Goal: Information Seeking & Learning: Learn about a topic

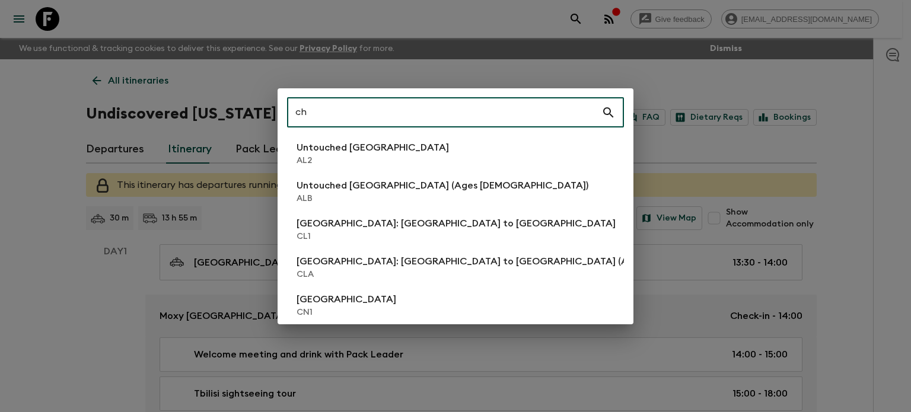
type input "c"
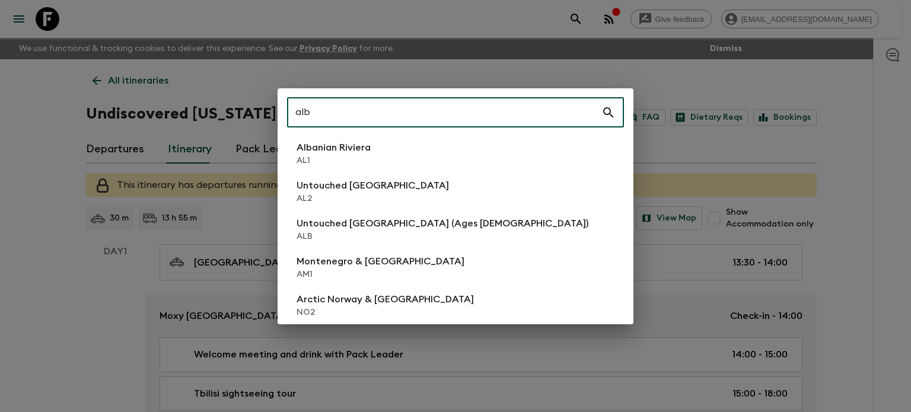
type input "alb"
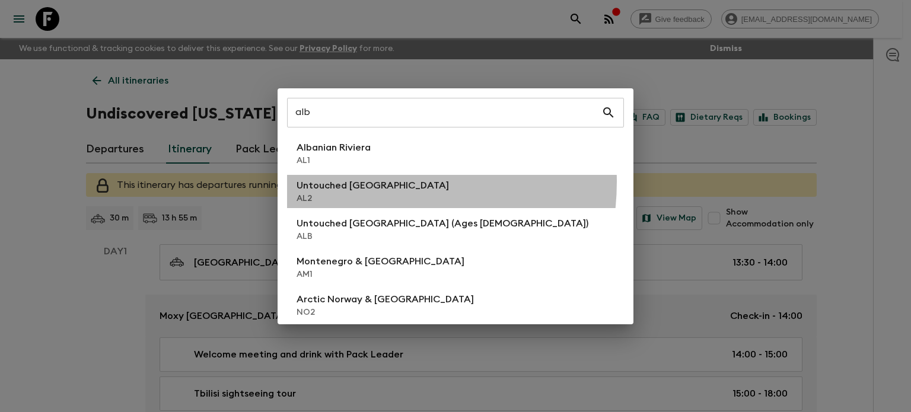
click at [363, 182] on p "Untouched [GEOGRAPHIC_DATA]" at bounding box center [373, 186] width 152 height 14
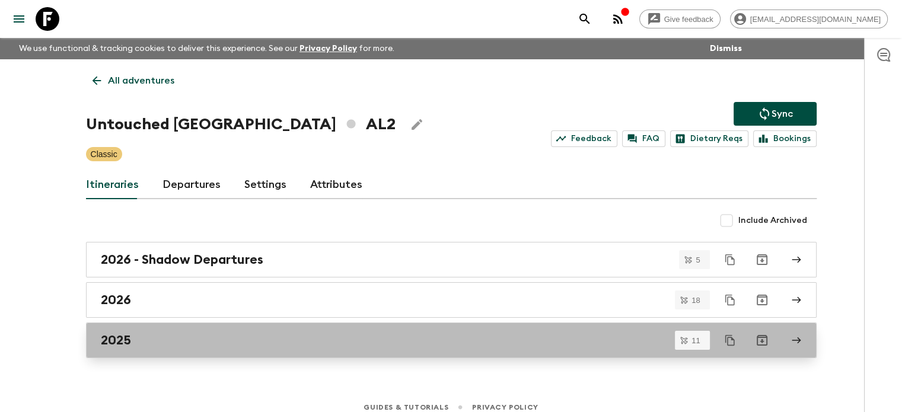
click at [218, 323] on link "2025" at bounding box center [451, 341] width 731 height 36
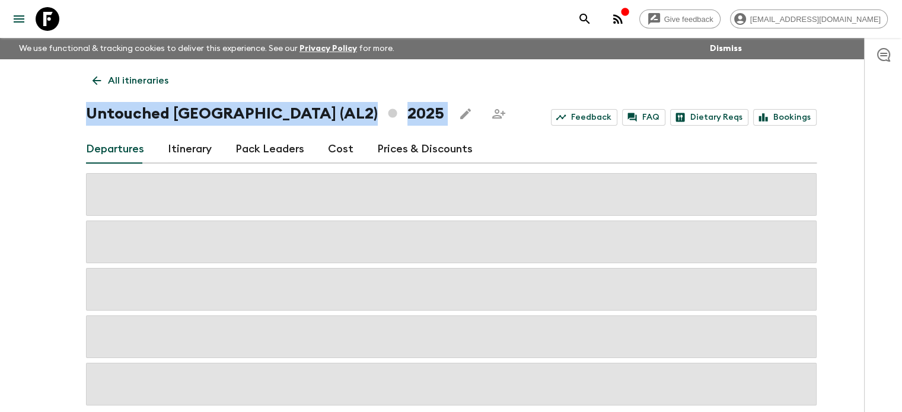
click at [0, 268] on div "Give feedback [EMAIL_ADDRESS][DOMAIN_NAME] We use functional & tracking cookies…" at bounding box center [451, 235] width 902 height 471
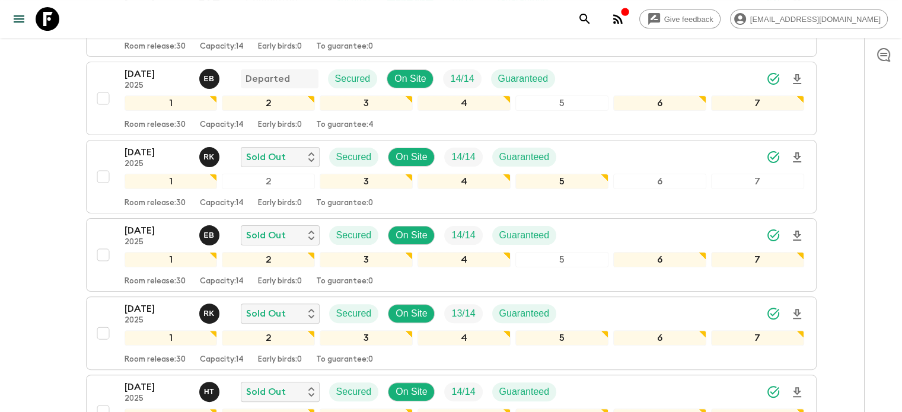
scroll to position [336, 0]
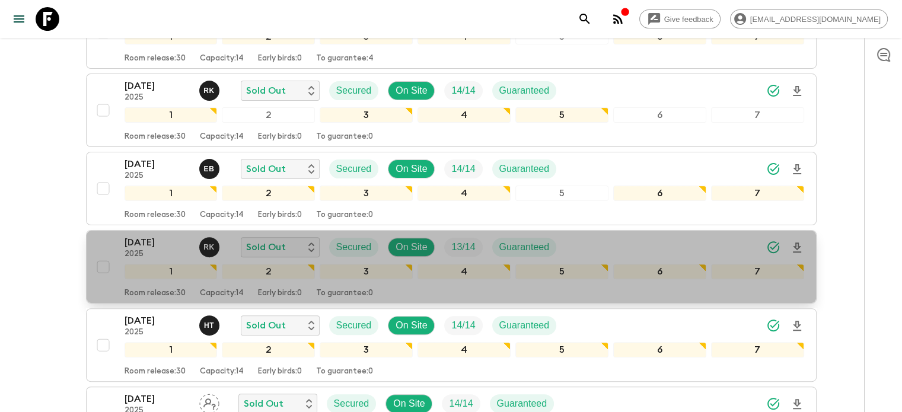
click at [152, 257] on div "[DATE] 2025 R K Sold Out Secured On Site 13 / 14 Guaranteed 1 2 3 4 5 6 7 Room …" at bounding box center [465, 267] width 680 height 63
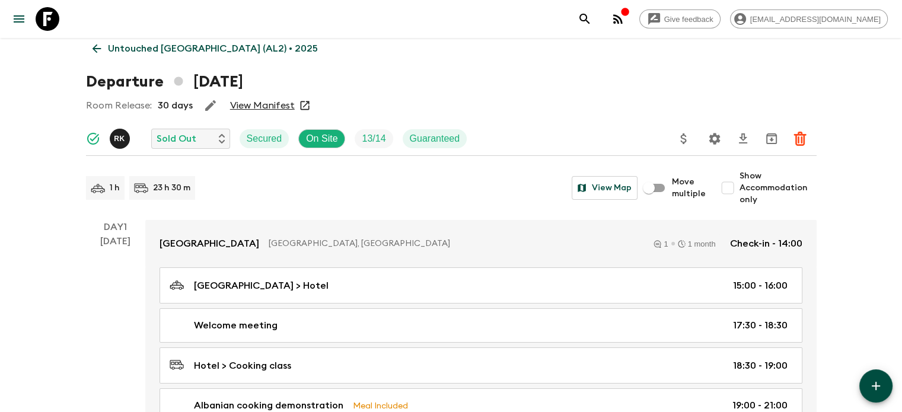
scroll to position [69, 0]
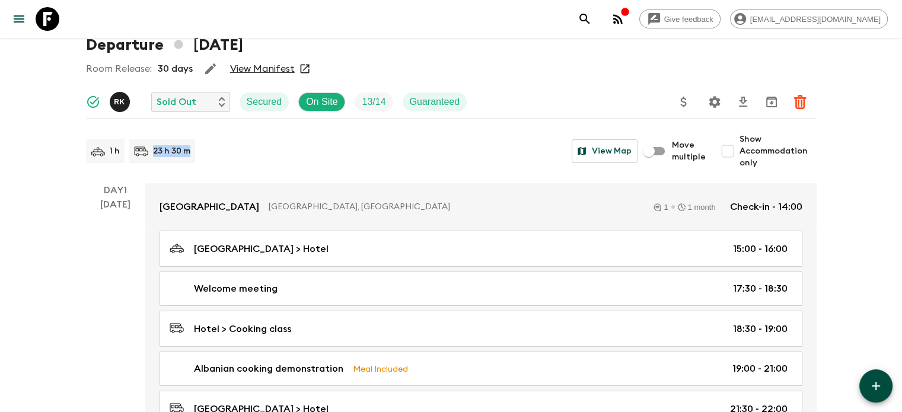
drag, startPoint x: 153, startPoint y: 152, endPoint x: 198, endPoint y: 148, distance: 45.2
click at [198, 148] on div "1 h 23 h 30 m View Map" at bounding box center [362, 151] width 552 height 24
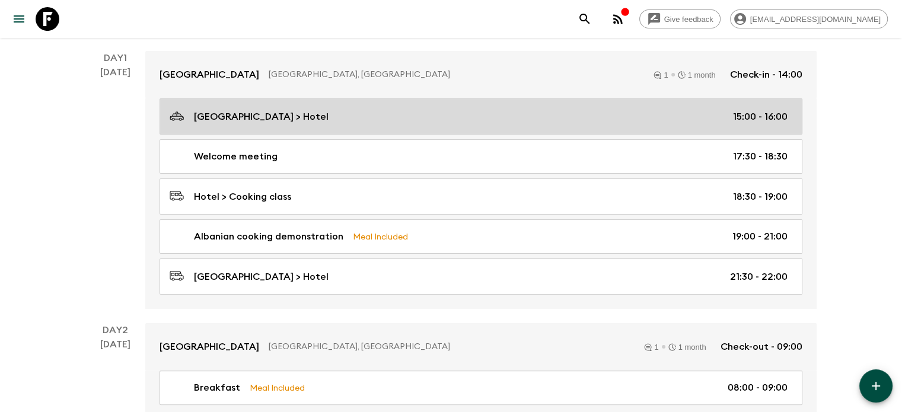
scroll to position [0, 0]
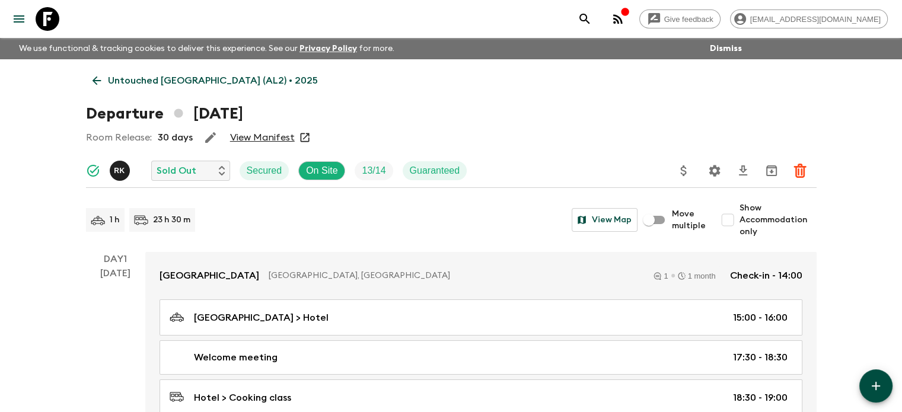
click at [142, 211] on div "23 h 30 m" at bounding box center [162, 220] width 66 height 24
click at [141, 220] on icon at bounding box center [140, 218] width 11 height 3
click at [143, 222] on icon at bounding box center [144, 223] width 3 height 3
click at [138, 221] on icon at bounding box center [141, 220] width 14 height 14
click at [96, 80] on icon at bounding box center [96, 80] width 13 height 13
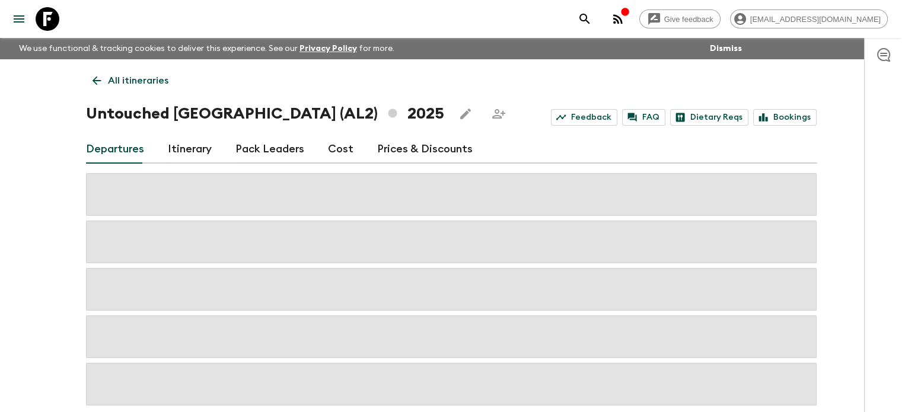
click at [187, 153] on link "Itinerary" at bounding box center [190, 149] width 44 height 28
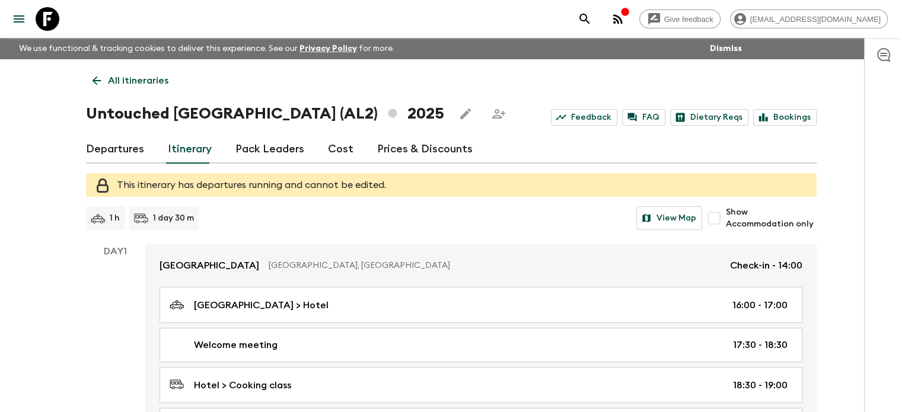
click at [177, 218] on p "1 day 30 m" at bounding box center [173, 218] width 41 height 12
click at [255, 150] on link "Pack Leaders" at bounding box center [270, 149] width 69 height 28
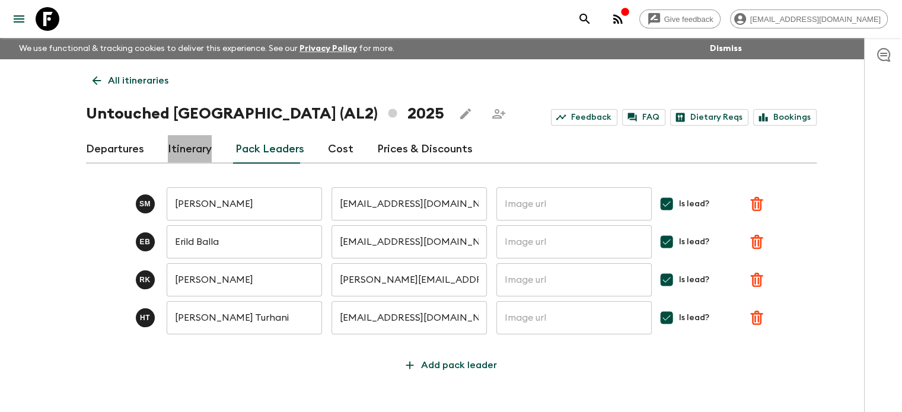
click at [204, 145] on link "Itinerary" at bounding box center [190, 149] width 44 height 28
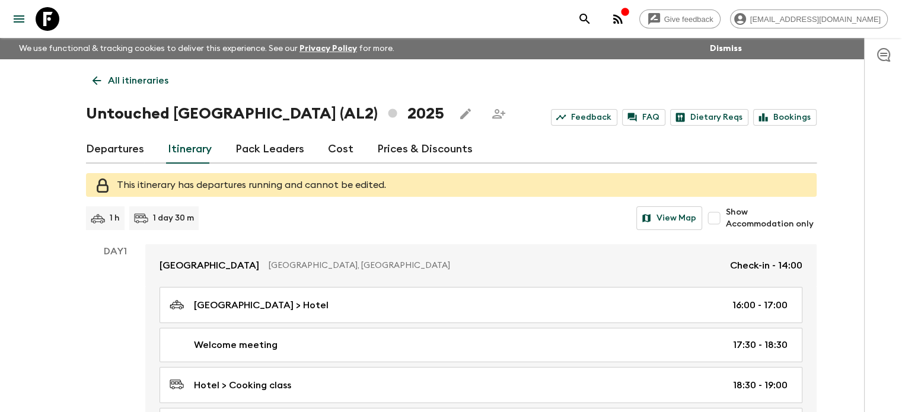
click at [179, 221] on p "1 day 30 m" at bounding box center [173, 218] width 41 height 12
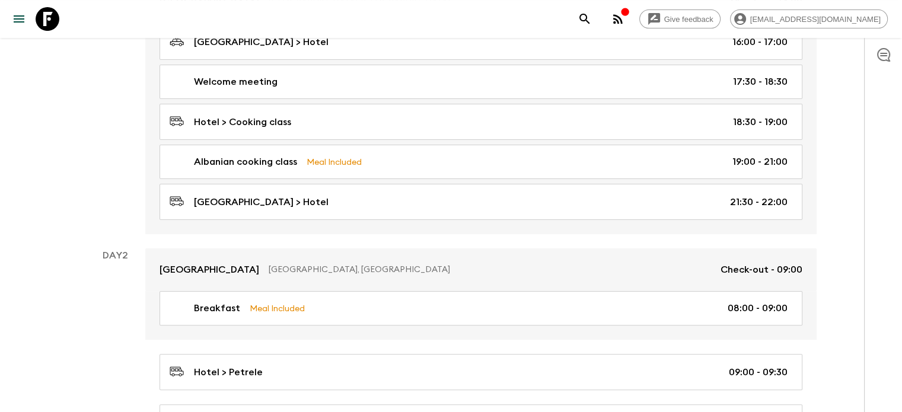
scroll to position [266, 0]
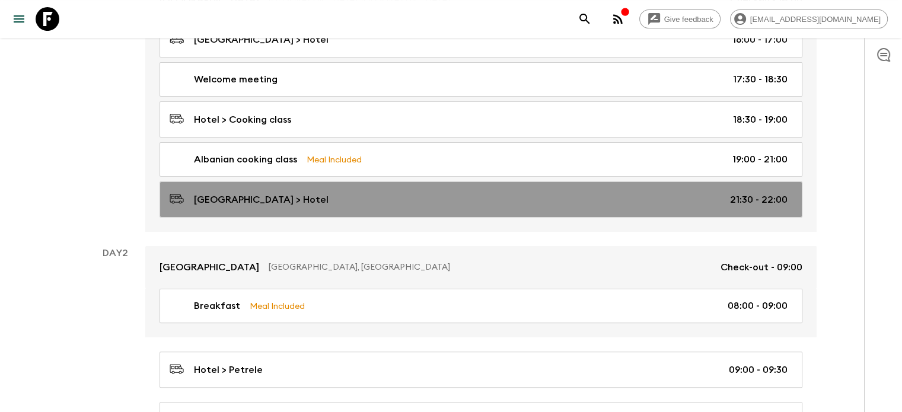
click at [180, 192] on icon at bounding box center [177, 199] width 14 height 14
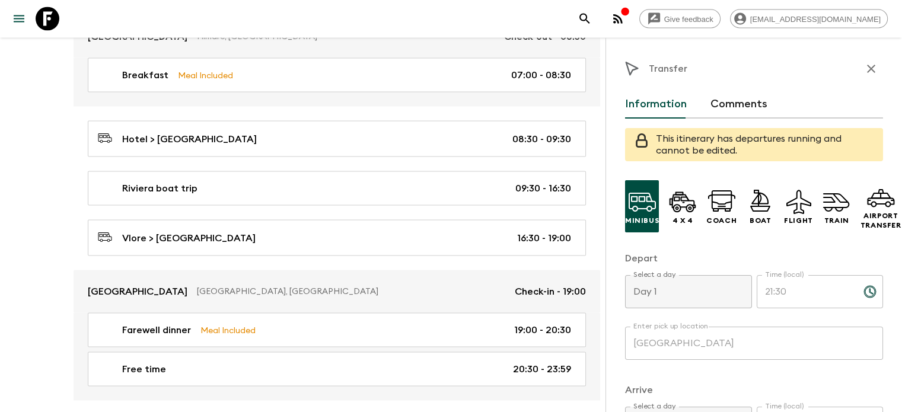
scroll to position [2262, 0]
click at [396, 158] on div "[GEOGRAPHIC_DATA], [GEOGRAPHIC_DATA] Check-out - 08:30 Breakfast Meal Included …" at bounding box center [337, 210] width 527 height 386
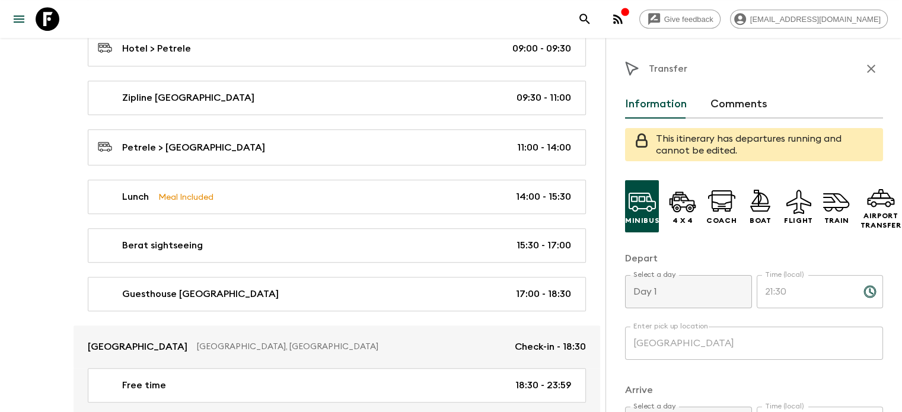
scroll to position [624, 0]
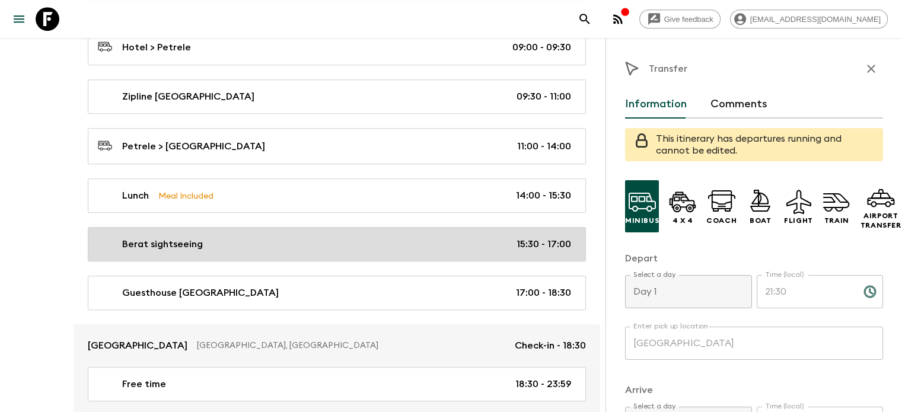
click at [220, 247] on div "Berat sightseeing 15:30 - 17:00" at bounding box center [334, 244] width 473 height 14
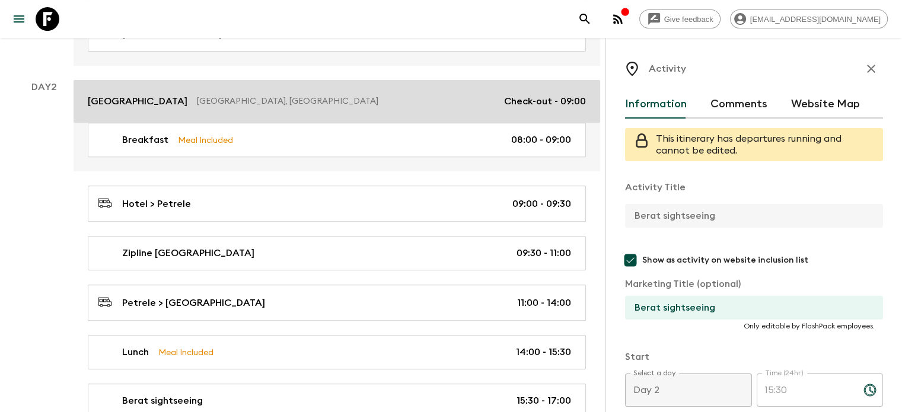
scroll to position [470, 0]
